Goal: Transaction & Acquisition: Subscribe to service/newsletter

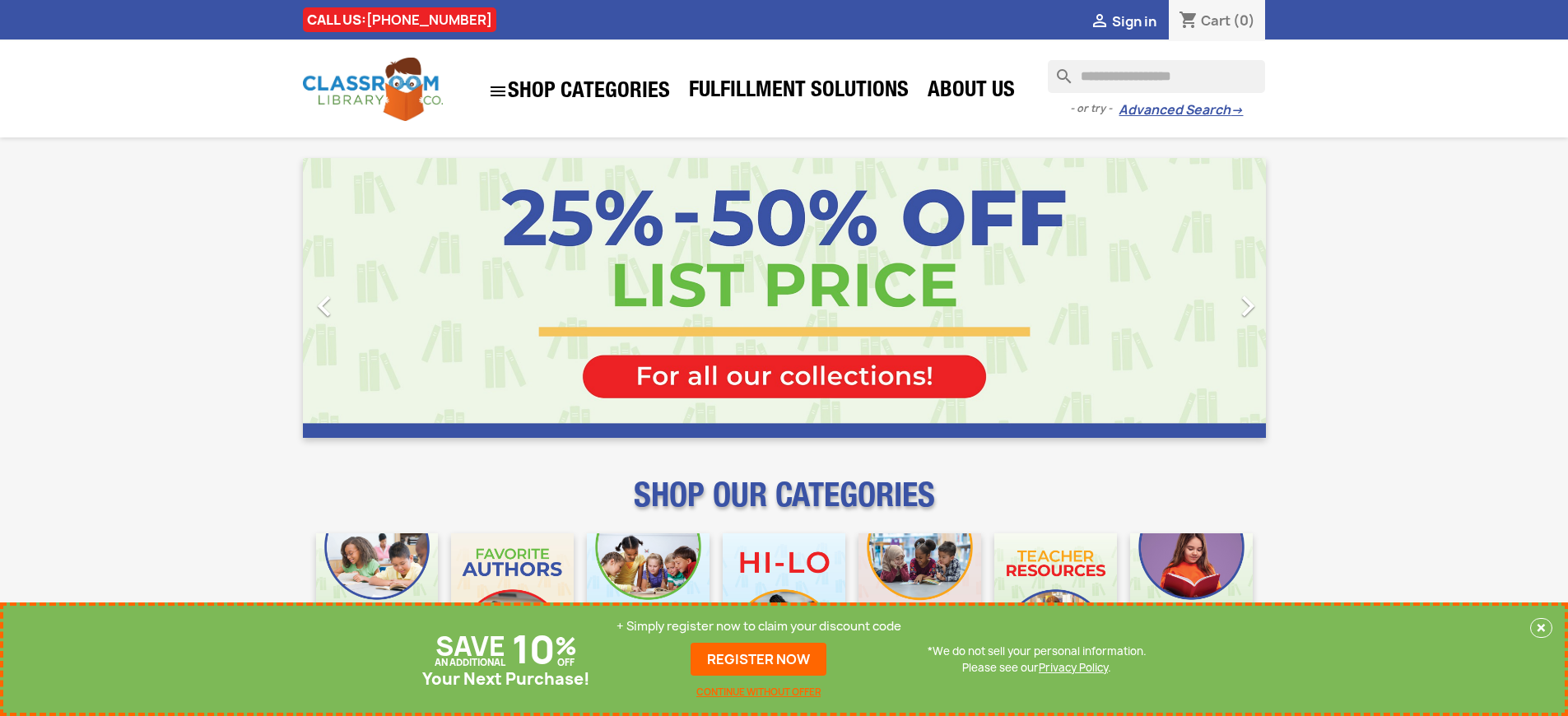
click at [763, 626] on p "+ Simply register now to claim your discount code" at bounding box center [759, 626] width 285 height 16
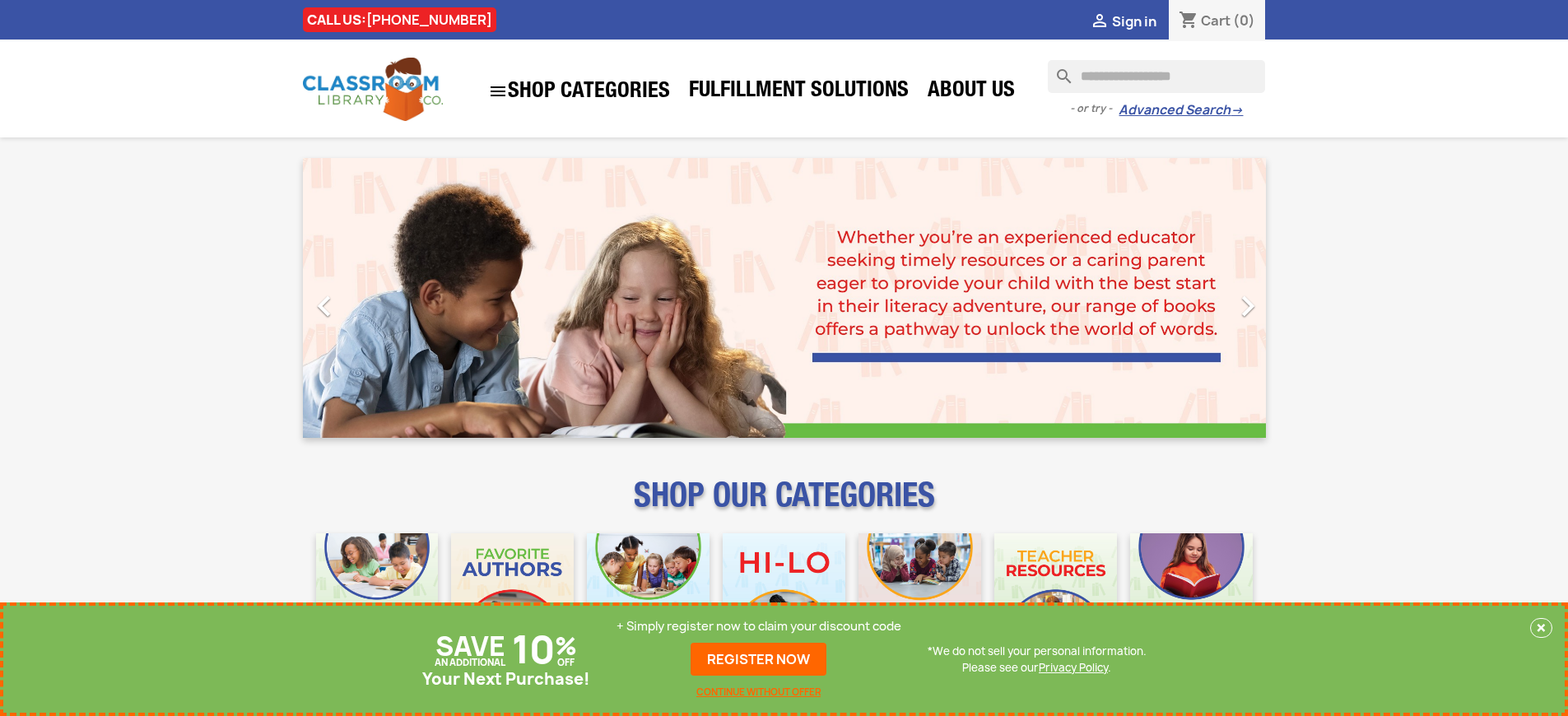
click at [763, 626] on p "+ Simply register now to claim your discount code" at bounding box center [759, 626] width 285 height 16
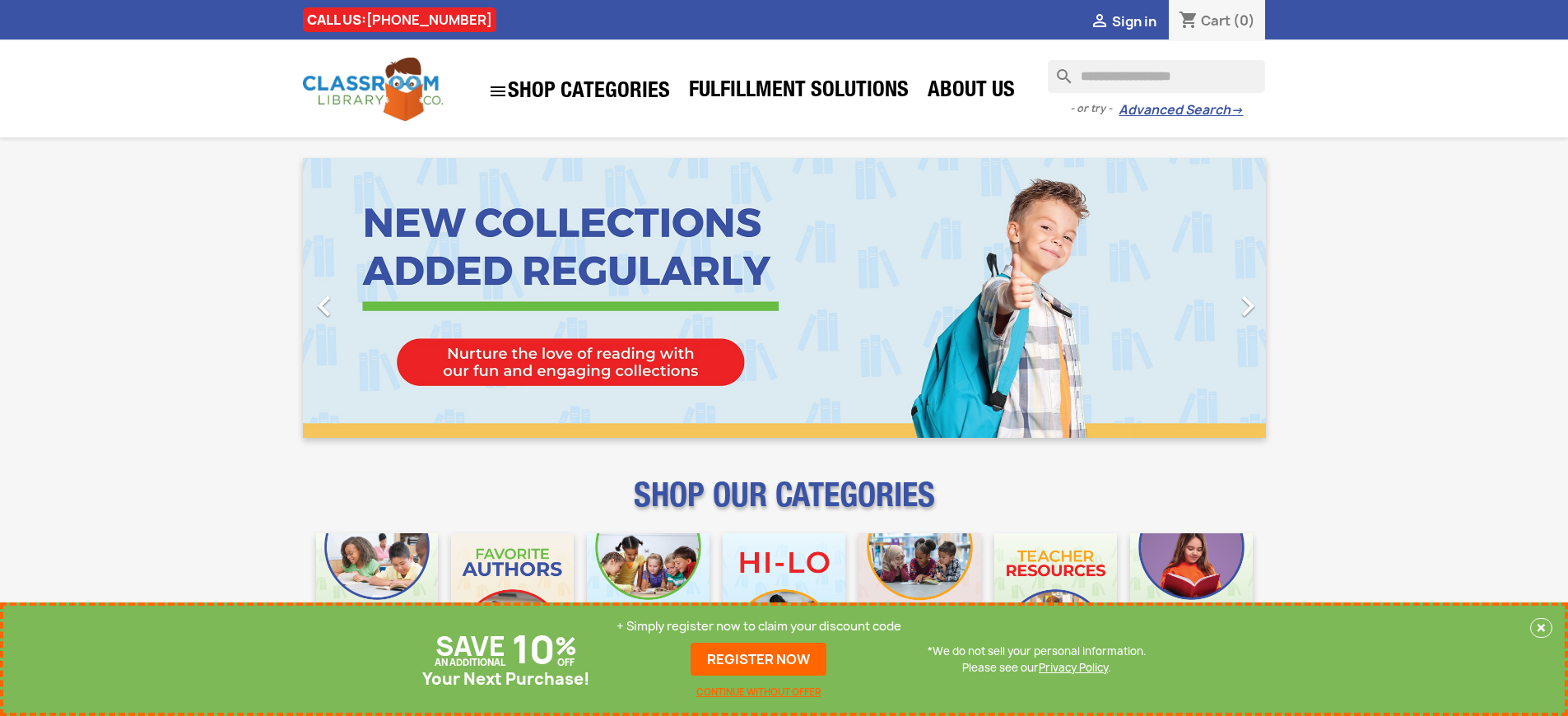
click at [763, 626] on p "+ Simply register now to claim your discount code" at bounding box center [759, 626] width 285 height 16
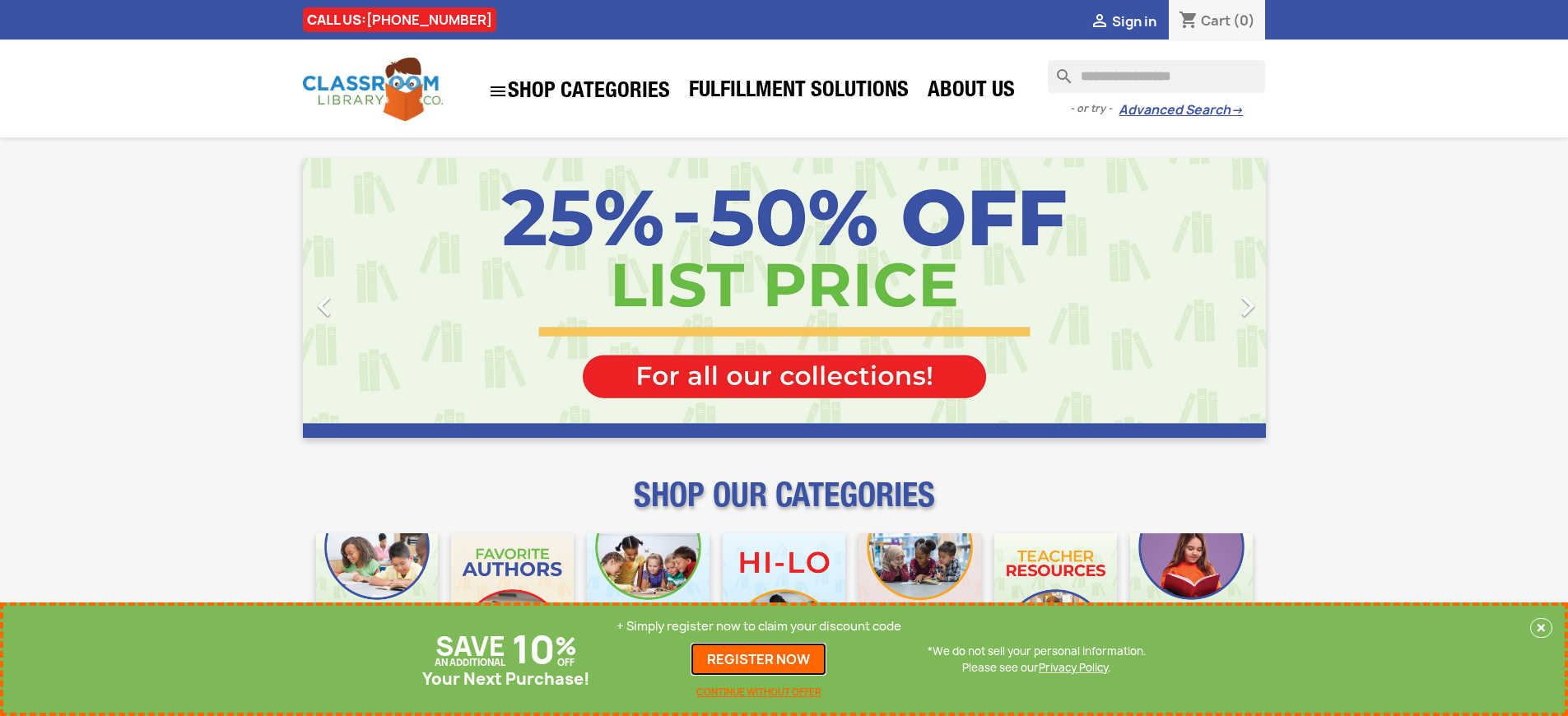
click at [763, 659] on link "REGISTER NOW" at bounding box center [758, 659] width 136 height 33
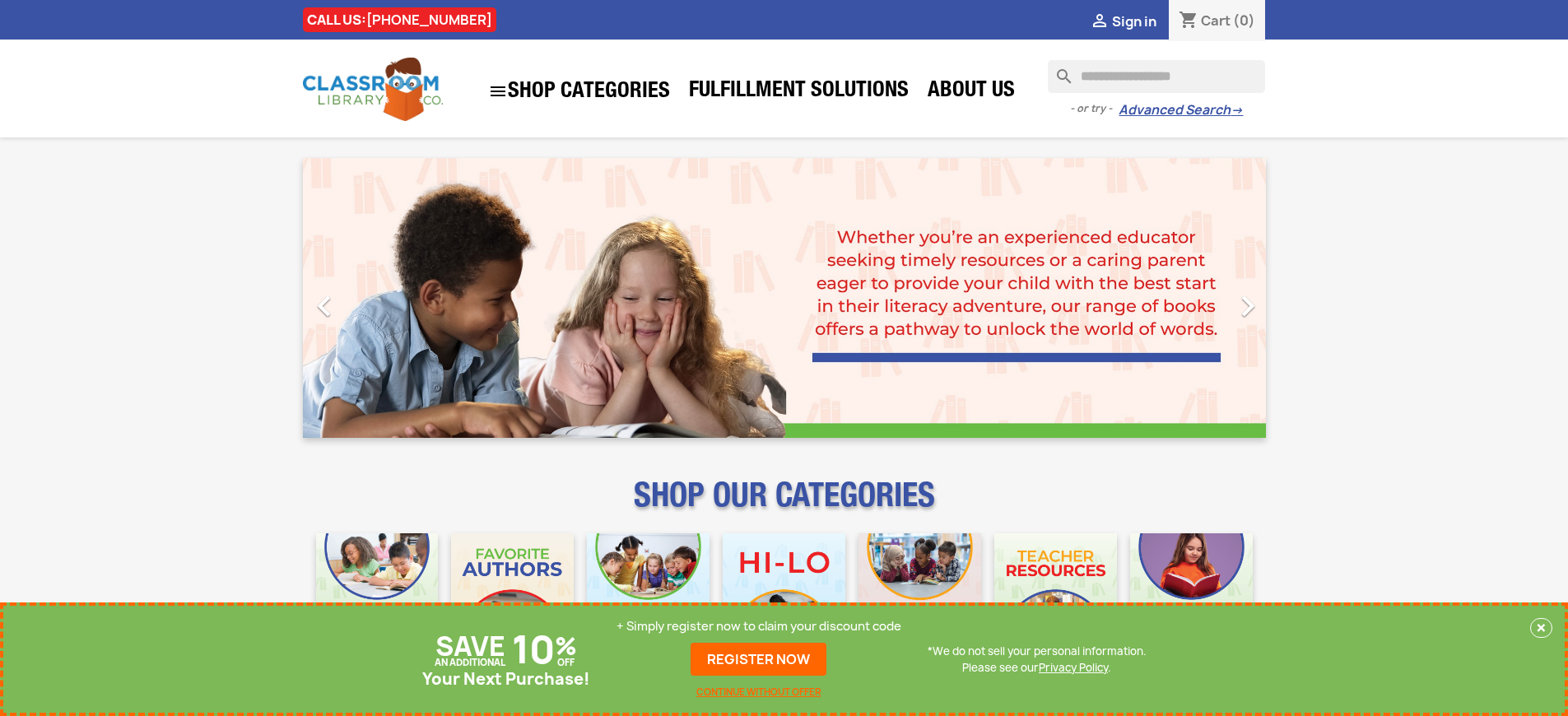
click at [763, 626] on p "+ Simply register now to claim your discount code" at bounding box center [759, 626] width 285 height 16
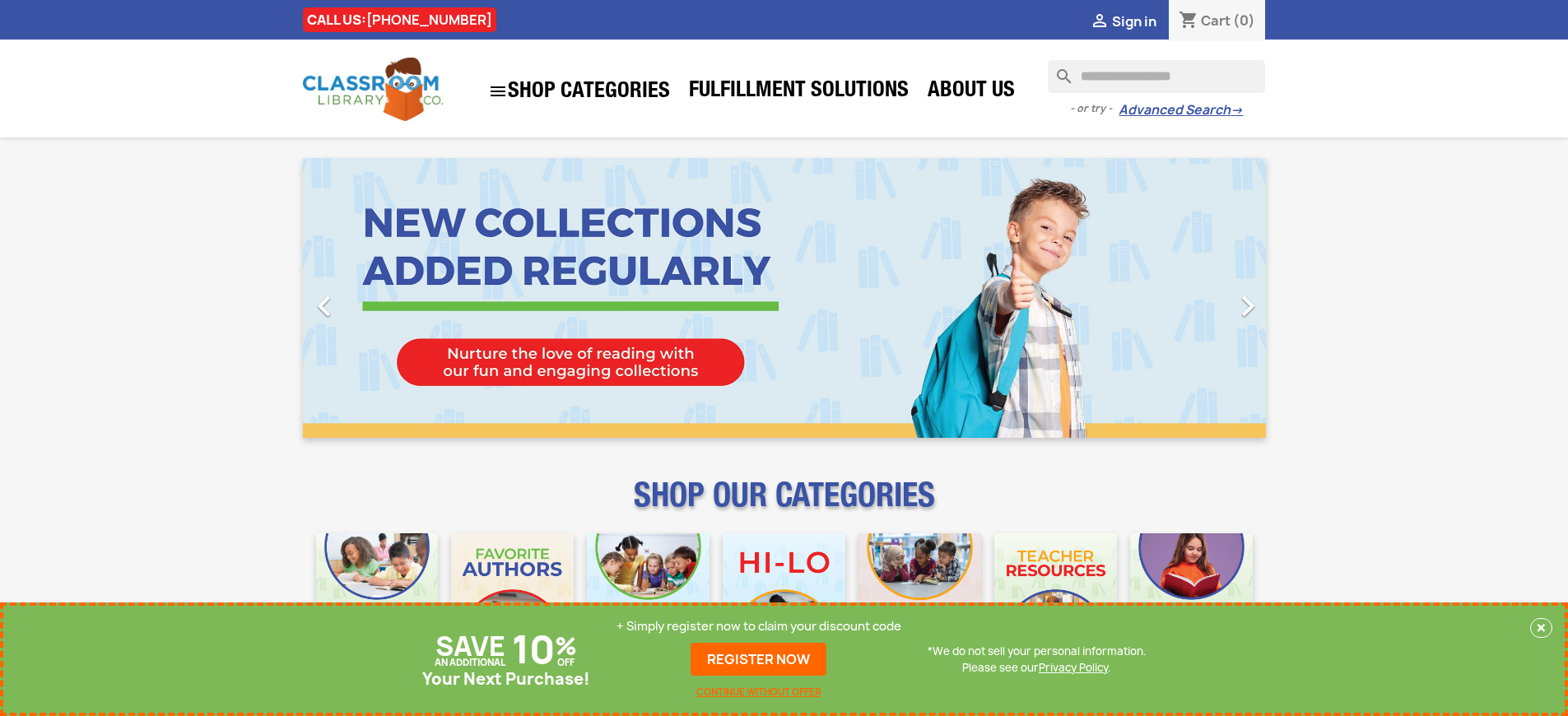
click at [763, 626] on p "+ Simply register now to claim your discount code" at bounding box center [759, 626] width 285 height 16
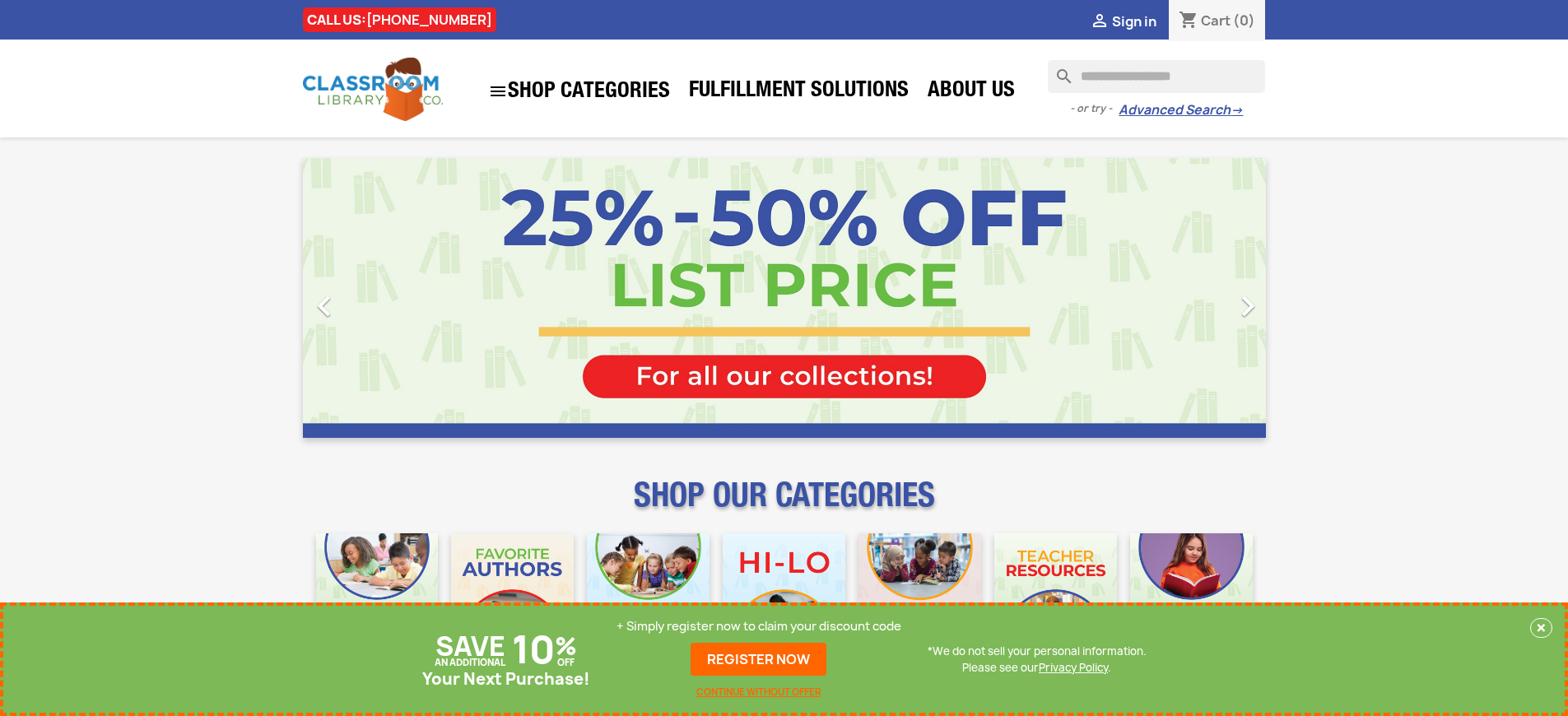
click at [763, 626] on p "+ Simply register now to claim your discount code" at bounding box center [759, 626] width 285 height 16
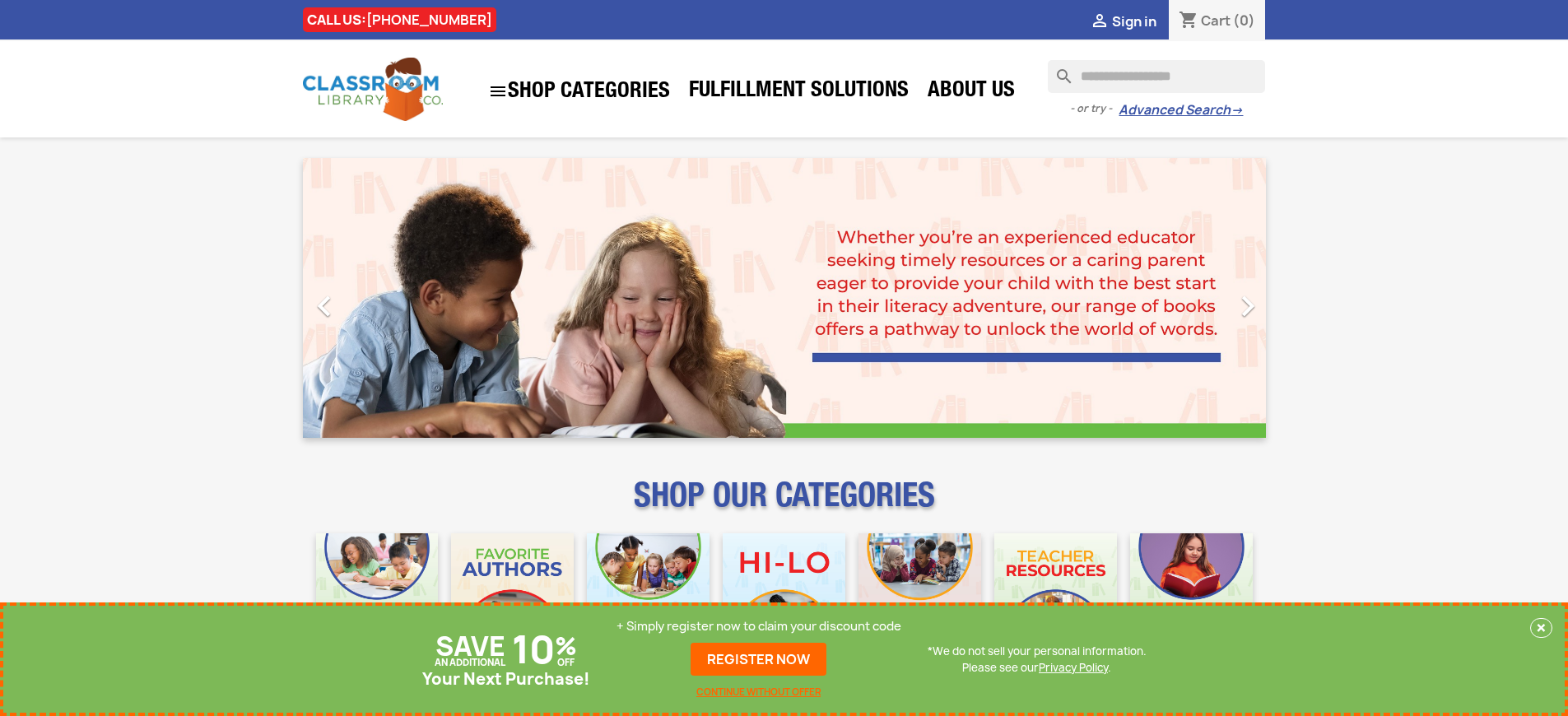
click at [763, 626] on p "+ Simply register now to claim your discount code" at bounding box center [759, 626] width 285 height 16
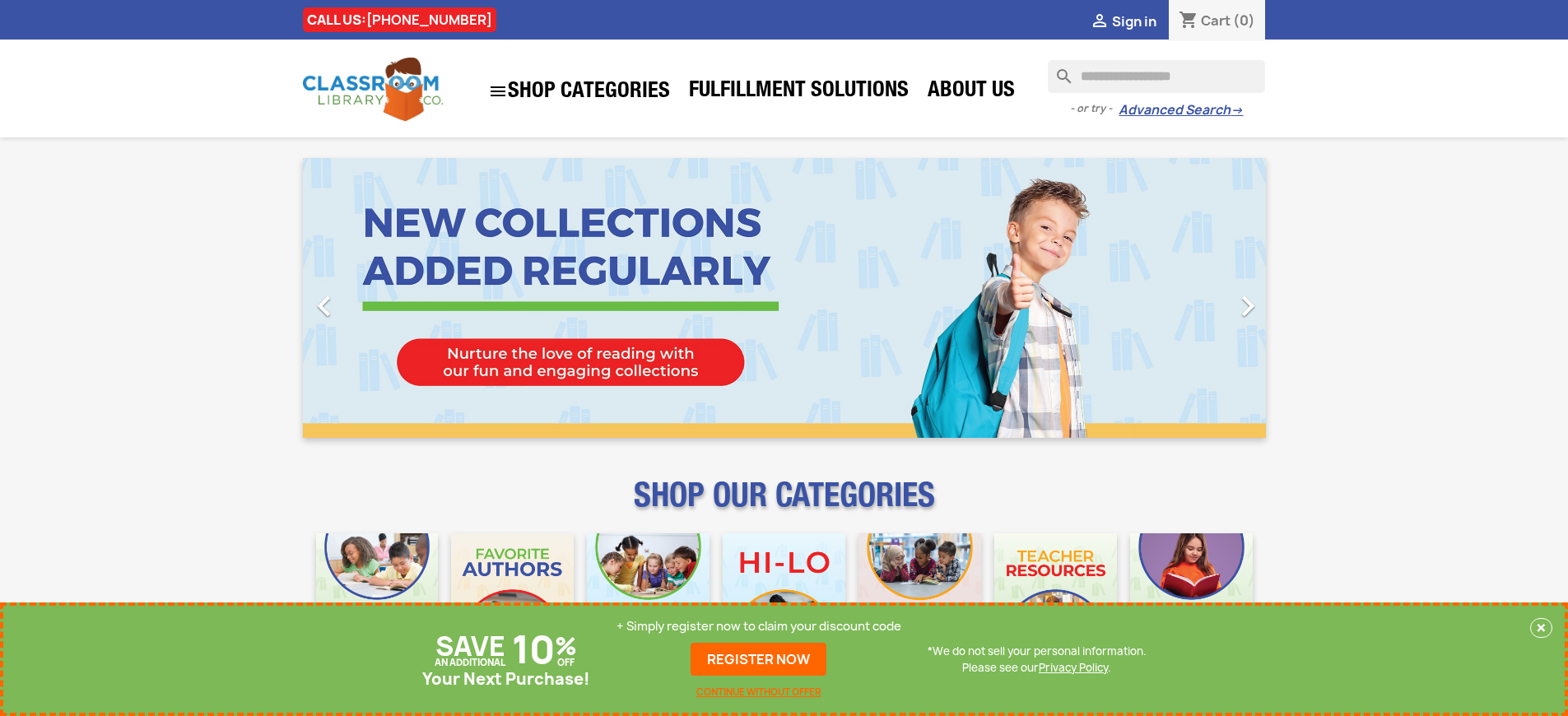
click at [763, 626] on p "+ Simply register now to claim your discount code" at bounding box center [759, 626] width 285 height 16
click at [763, 659] on link "REGISTER NOW" at bounding box center [758, 659] width 136 height 33
